Goal: Task Accomplishment & Management: Use online tool/utility

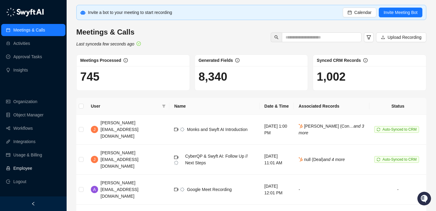
click at [32, 164] on link "Employee" at bounding box center [22, 168] width 19 height 12
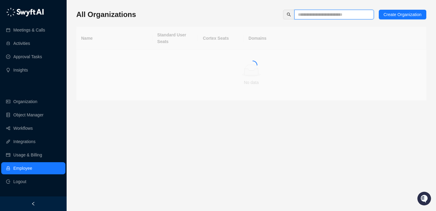
click at [301, 15] on input "text" at bounding box center [332, 14] width 68 height 7
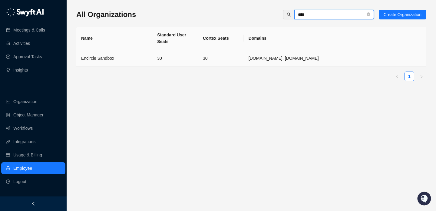
type input "****"
click at [158, 64] on td "30" at bounding box center [175, 58] width 46 height 17
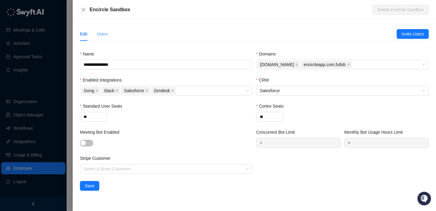
click at [103, 39] on div "Users" at bounding box center [102, 34] width 11 height 14
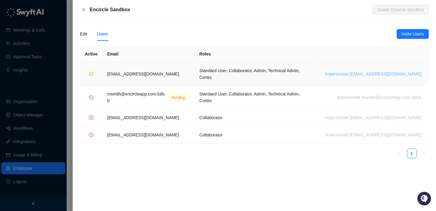
click at [387, 71] on span "Impersonate msmith@encircleapp.com" at bounding box center [373, 74] width 97 height 7
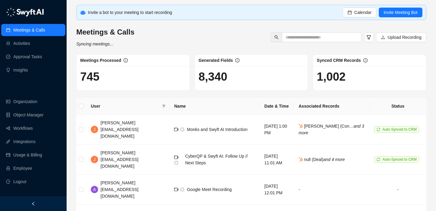
click at [30, 50] on ul "Meetings & Calls Activities Approval Tasks Insights" at bounding box center [33, 50] width 67 height 55
click at [30, 44] on link "Activities" at bounding box center [21, 43] width 17 height 12
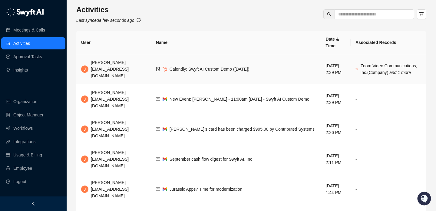
click at [228, 63] on td "Calendly: Swyft AI Custom Demo (10/13/2025)" at bounding box center [236, 69] width 170 height 30
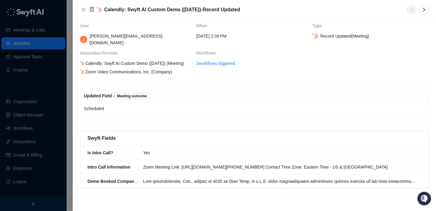
scroll to position [5, 0]
click at [158, 154] on div "Yes" at bounding box center [280, 152] width 274 height 7
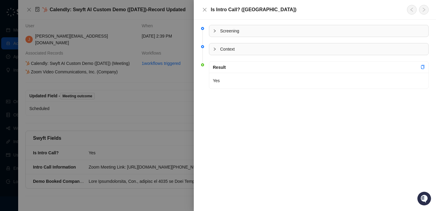
click at [240, 55] on div "Context" at bounding box center [318, 49] width 219 height 12
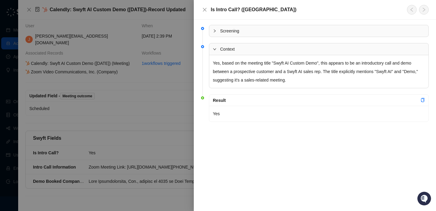
click at [250, 33] on span "Screening" at bounding box center [322, 31] width 205 height 7
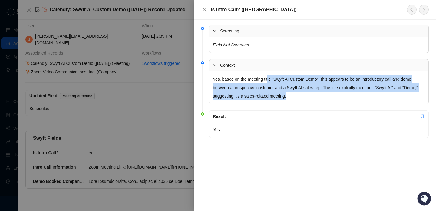
drag, startPoint x: 269, startPoint y: 79, endPoint x: 320, endPoint y: 99, distance: 54.1
click at [320, 99] on p "Yes, based on the meeting title "Swyft AI Custom Demo", this appears to be an i…" at bounding box center [319, 87] width 212 height 25
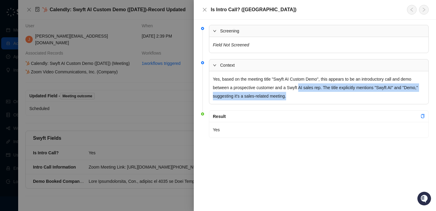
drag, startPoint x: 320, startPoint y: 99, endPoint x: 302, endPoint y: 85, distance: 22.5
click at [302, 85] on p "Yes, based on the meeting title "Swyft AI Custom Demo", this appears to be an i…" at bounding box center [319, 87] width 212 height 25
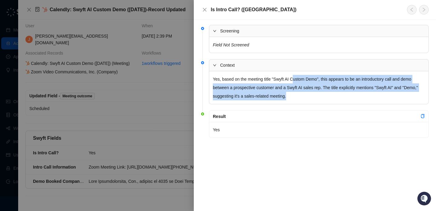
drag, startPoint x: 297, startPoint y: 80, endPoint x: 319, endPoint y: 97, distance: 28.2
click at [319, 97] on p "Yes, based on the meeting title "Swyft AI Custom Demo", this appears to be an i…" at bounding box center [319, 87] width 212 height 25
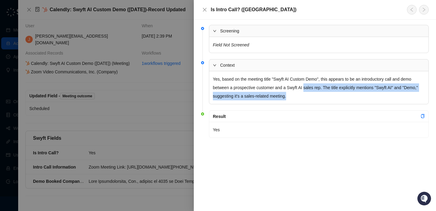
drag, startPoint x: 319, startPoint y: 97, endPoint x: 313, endPoint y: 83, distance: 15.4
click at [313, 83] on p "Yes, based on the meeting title "Swyft AI Custom Demo", this appears to be an i…" at bounding box center [319, 87] width 212 height 25
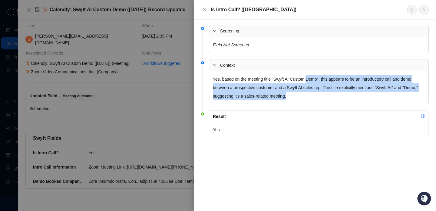
click at [313, 83] on p "Yes, based on the meeting title "Swyft AI Custom Demo", this appears to be an i…" at bounding box center [319, 87] width 212 height 25
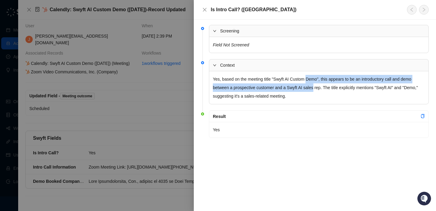
drag, startPoint x: 313, startPoint y: 83, endPoint x: 313, endPoint y: 96, distance: 13.6
click at [313, 96] on p "Yes, based on the meeting title "Swyft AI Custom Demo", this appears to be an i…" at bounding box center [319, 87] width 212 height 25
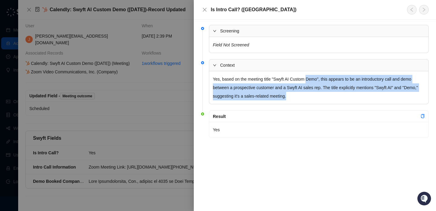
click at [313, 96] on p "Yes, based on the meeting title "Swyft AI Custom Demo", this appears to be an i…" at bounding box center [319, 87] width 212 height 25
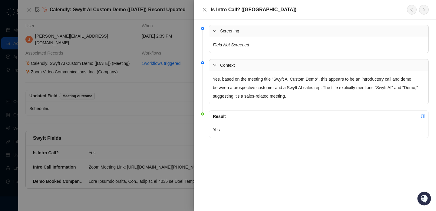
click at [155, 106] on div at bounding box center [218, 105] width 436 height 211
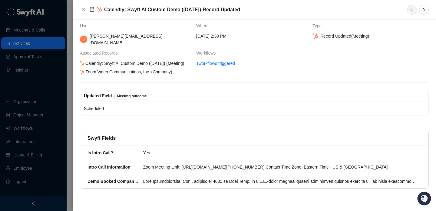
click at [37, 113] on div at bounding box center [218, 105] width 436 height 211
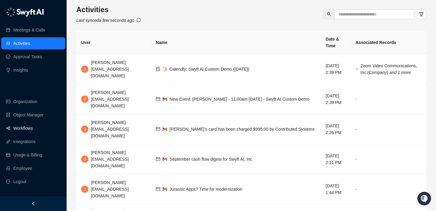
click at [33, 125] on link "Workflows" at bounding box center [22, 128] width 19 height 12
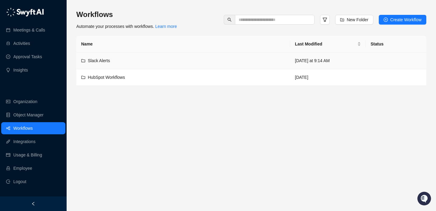
click at [121, 60] on div "Slack Alerts" at bounding box center [183, 60] width 204 height 7
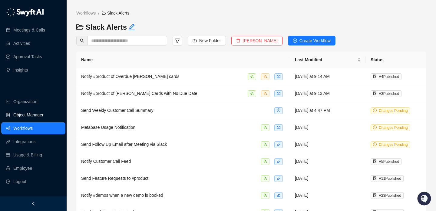
click at [39, 118] on link "Object Manager" at bounding box center [28, 115] width 30 height 12
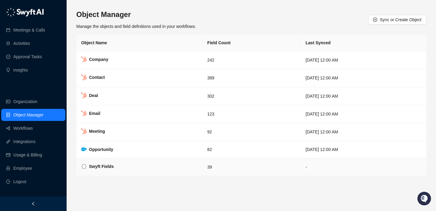
click at [202, 171] on td "39" at bounding box center [251, 167] width 98 height 18
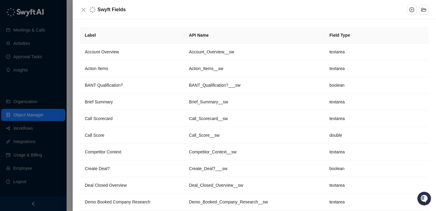
scroll to position [253, 0]
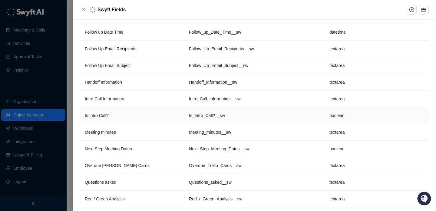
click at [174, 121] on td "Is Intro Call?" at bounding box center [132, 115] width 104 height 17
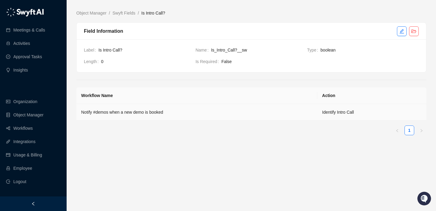
click at [284, 120] on td "Notify #demos when a new demo is booked" at bounding box center [196, 112] width 241 height 17
click at [42, 31] on link "Meetings & Calls" at bounding box center [29, 30] width 32 height 12
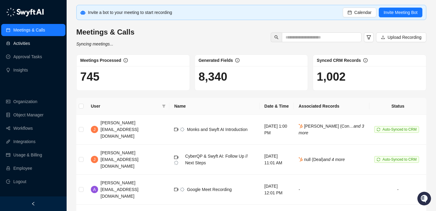
click at [30, 49] on link "Activities" at bounding box center [21, 43] width 17 height 12
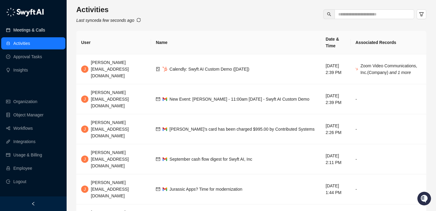
click at [45, 31] on link "Meetings & Calls" at bounding box center [29, 30] width 32 height 12
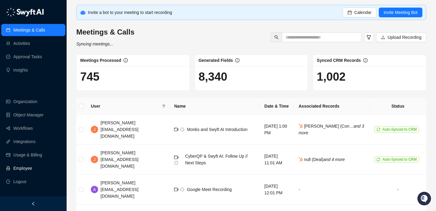
click at [28, 171] on link "Employee" at bounding box center [22, 168] width 19 height 12
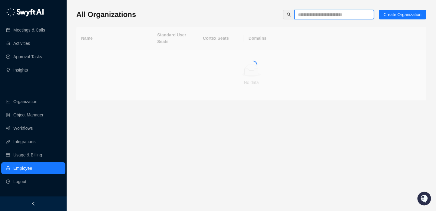
click at [300, 11] on input "text" at bounding box center [332, 14] width 68 height 7
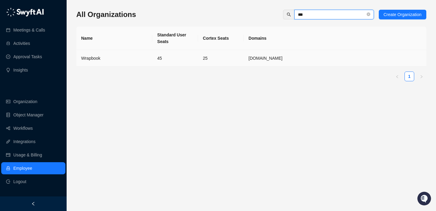
type input "***"
click at [183, 54] on td "45" at bounding box center [175, 58] width 46 height 17
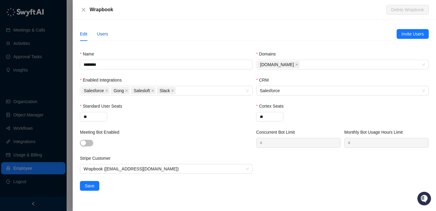
click at [105, 36] on div "Users" at bounding box center [102, 34] width 11 height 7
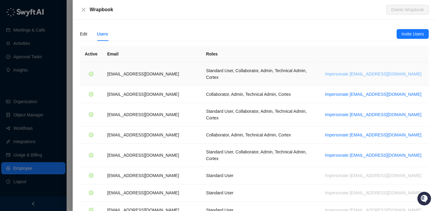
click at [397, 71] on span "Impersonate jdailey@wrapbook.com" at bounding box center [373, 74] width 97 height 7
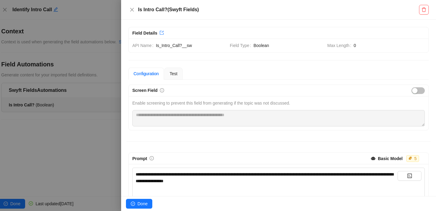
scroll to position [51, 0]
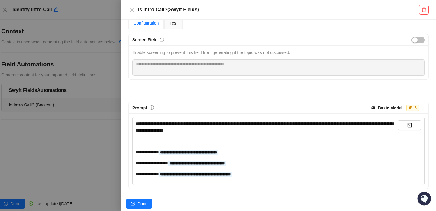
click at [260, 133] on div "**********" at bounding box center [267, 126] width 262 height 13
click at [255, 131] on span "**********" at bounding box center [265, 126] width 258 height 11
click at [295, 128] on div "**********" at bounding box center [267, 126] width 262 height 13
click at [180, 23] on div "Test" at bounding box center [173, 23] width 18 height 12
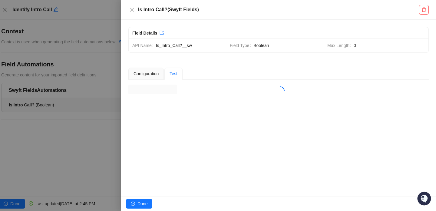
scroll to position [0, 0]
click at [197, 88] on input "search" at bounding box center [277, 89] width 290 height 9
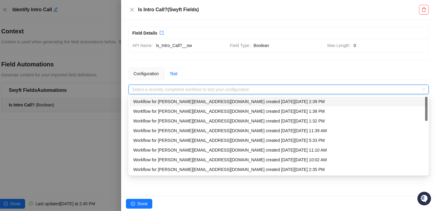
click at [197, 102] on div "Workflow for jake@swyftai.com created on Wednesday, 10/01/25, 2:39 PM" at bounding box center [278, 101] width 291 height 7
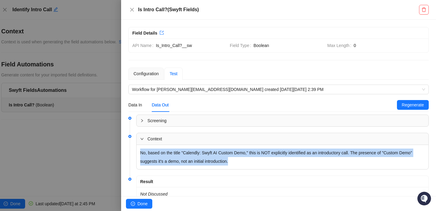
drag, startPoint x: 259, startPoint y: 160, endPoint x: 213, endPoint y: 146, distance: 47.7
click at [213, 146] on div "No, based on the title "Calendly: Swyft AI Custom Demo," this is NOT explicitly…" at bounding box center [283, 157] width 292 height 24
drag, startPoint x: 227, startPoint y: 153, endPoint x: 244, endPoint y: 160, distance: 17.9
click at [244, 160] on p "No, based on the title "Calendly: Swyft AI Custom Demo," this is NOT explicitly…" at bounding box center [282, 156] width 285 height 17
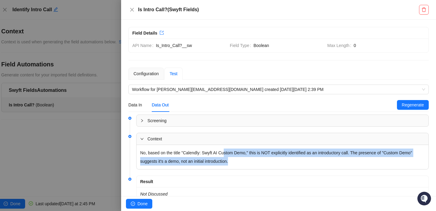
click at [244, 160] on p "No, based on the title "Calendly: Swyft AI Custom Demo," this is NOT explicitly…" at bounding box center [282, 156] width 285 height 17
drag, startPoint x: 244, startPoint y: 160, endPoint x: 207, endPoint y: 153, distance: 37.0
click at [207, 153] on p "No, based on the title "Calendly: Swyft AI Custom Demo," this is NOT explicitly…" at bounding box center [282, 156] width 285 height 17
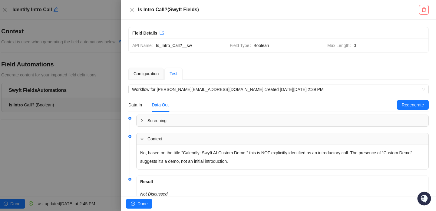
scroll to position [25, 0]
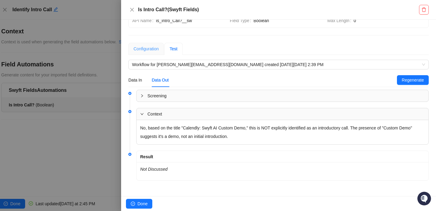
click at [145, 44] on div "Configuration" at bounding box center [145, 49] width 35 height 12
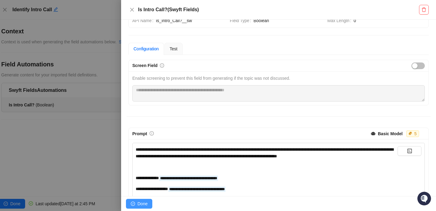
click at [145, 205] on span "Done" at bounding box center [143, 203] width 10 height 7
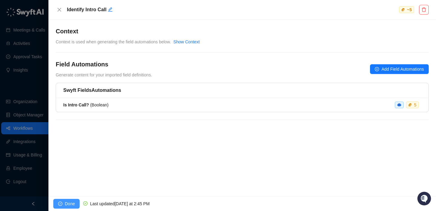
click at [73, 203] on span "Done" at bounding box center [70, 203] width 10 height 7
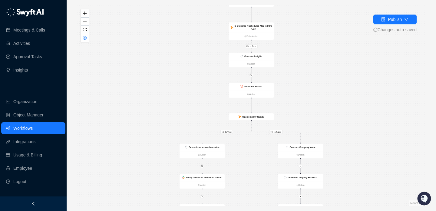
click at [377, 25] on div "Publish Changes auto-saved" at bounding box center [394, 24] width 43 height 18
click at [380, 23] on button "Publish" at bounding box center [394, 20] width 43 height 10
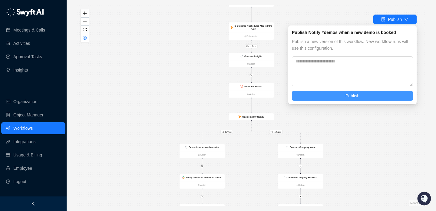
click at [363, 94] on button "Publish" at bounding box center [352, 96] width 121 height 10
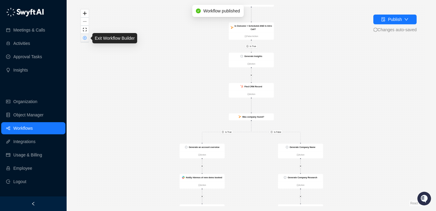
click at [85, 38] on icon "close-circle" at bounding box center [84, 37] width 3 height 3
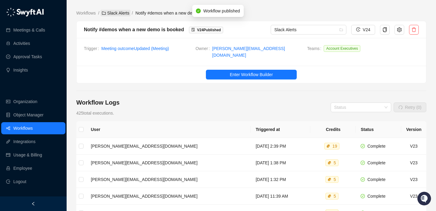
click at [115, 13] on link "Slack Alerts" at bounding box center [116, 13] width 30 height 7
